Goal: Task Accomplishment & Management: Use online tool/utility

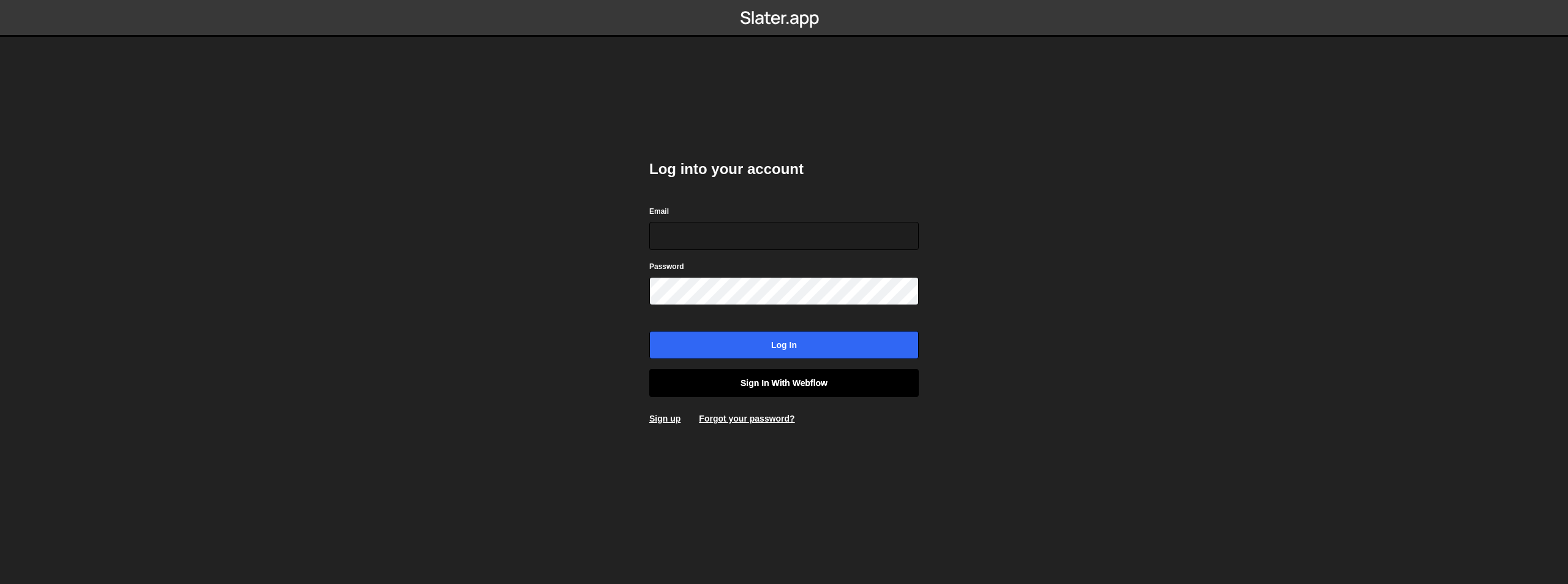
click at [761, 383] on link "Sign in with Webflow" at bounding box center [784, 383] width 269 height 28
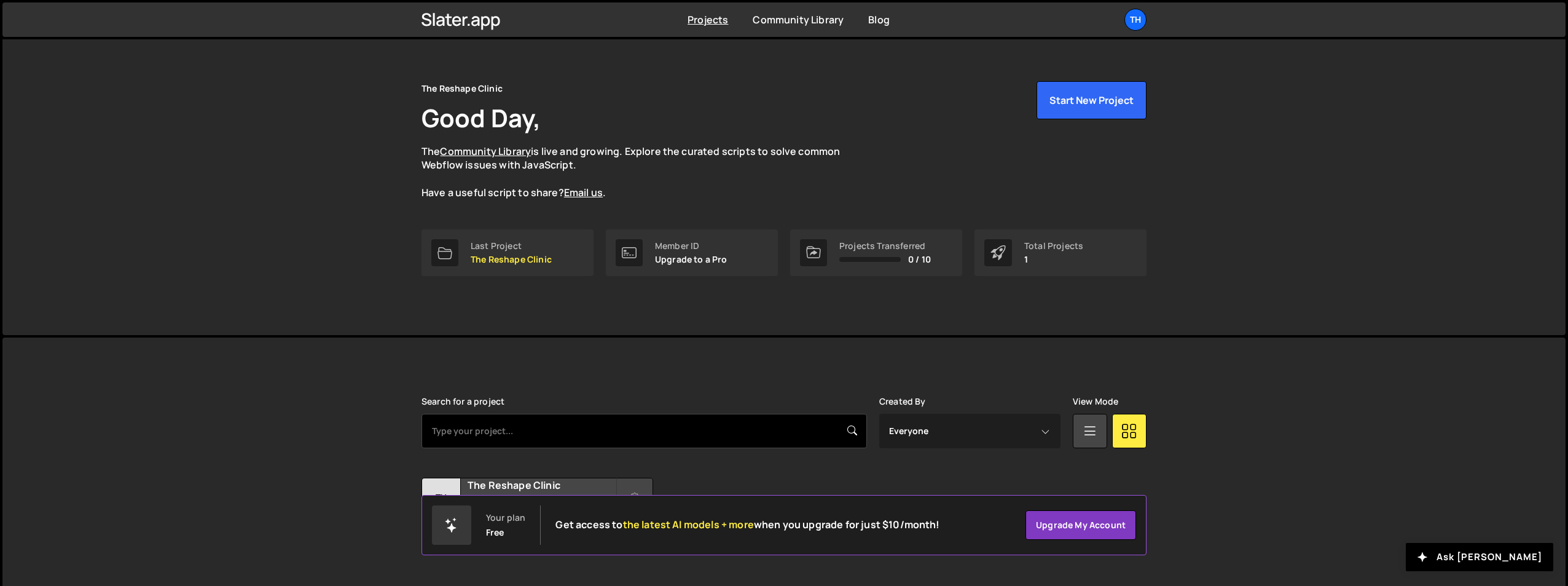
scroll to position [47, 0]
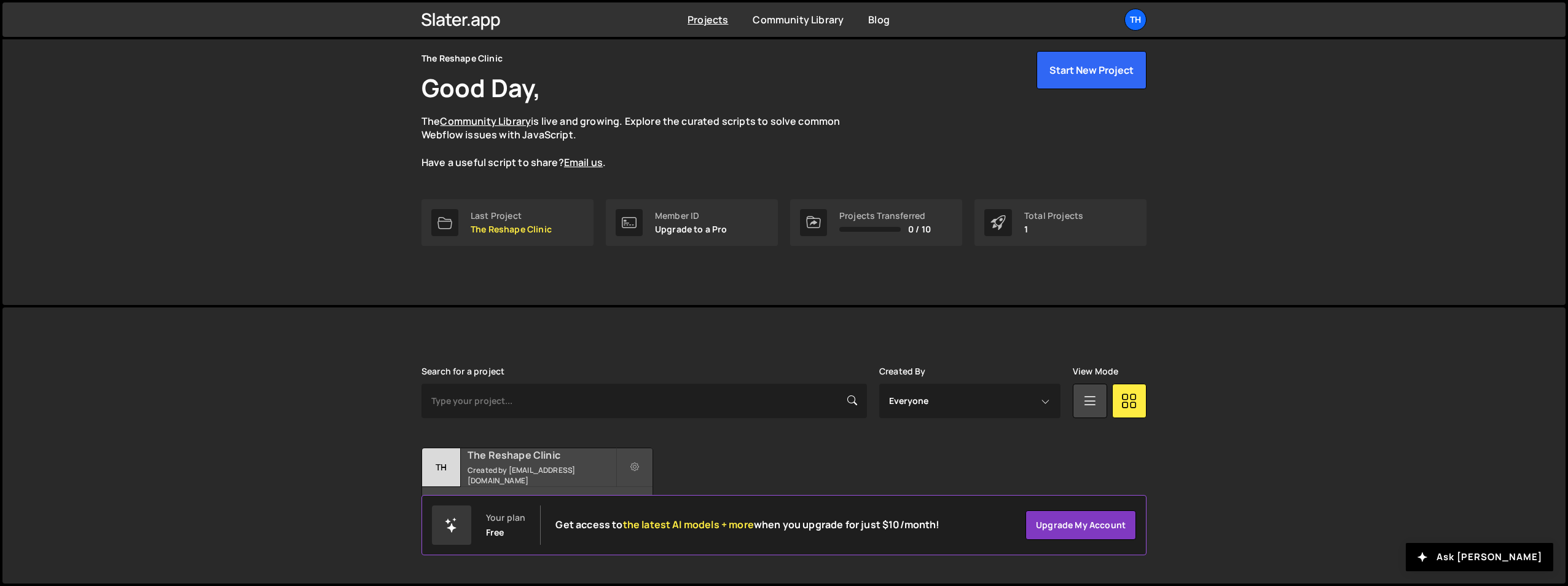
click at [569, 474] on small "Created by [EMAIL_ADDRESS][DOMAIN_NAME]" at bounding box center [542, 475] width 148 height 21
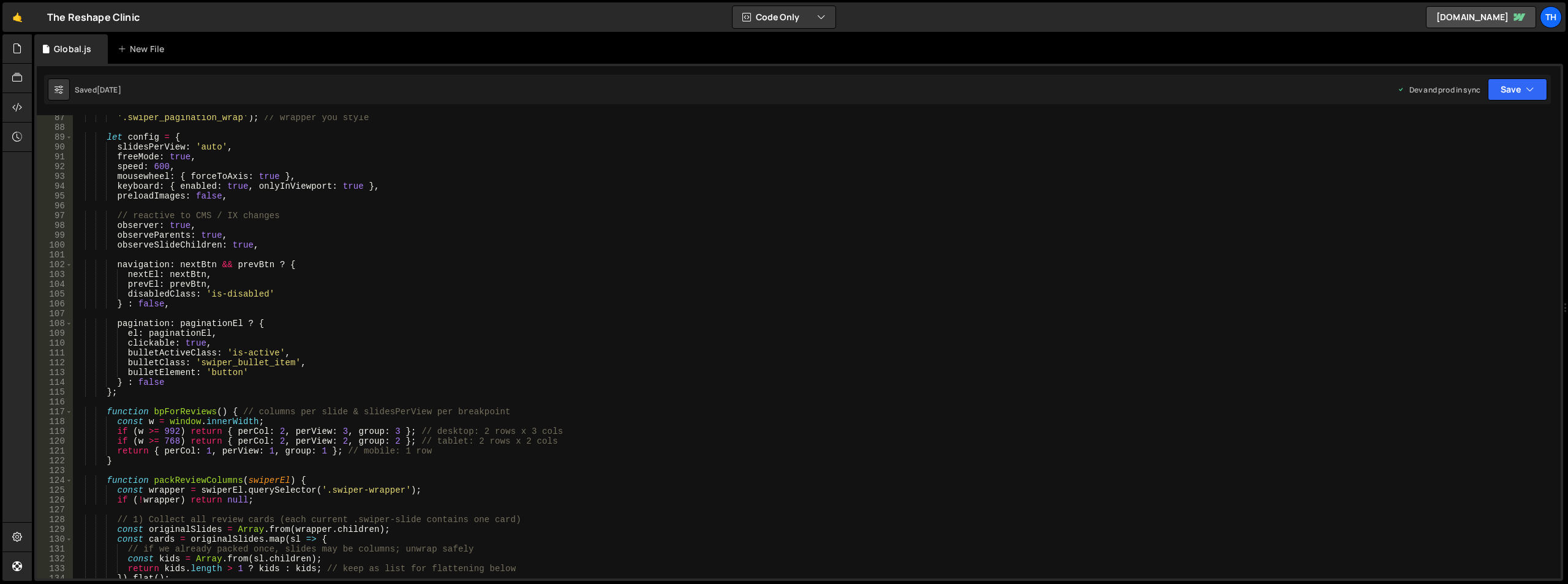
scroll to position [662, 0]
